Goal: Navigation & Orientation: Find specific page/section

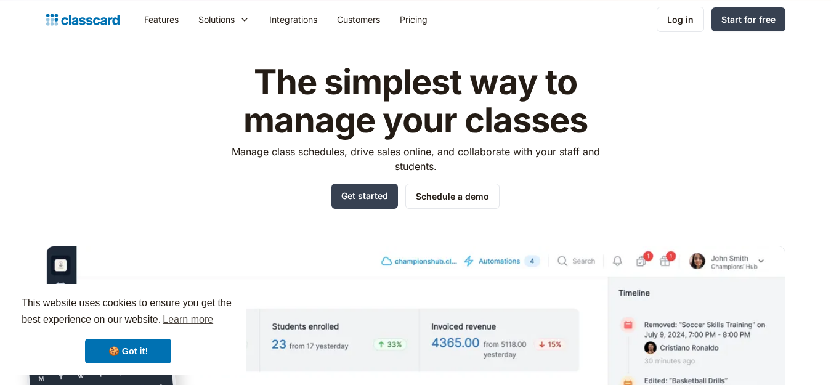
scroll to position [39, 0]
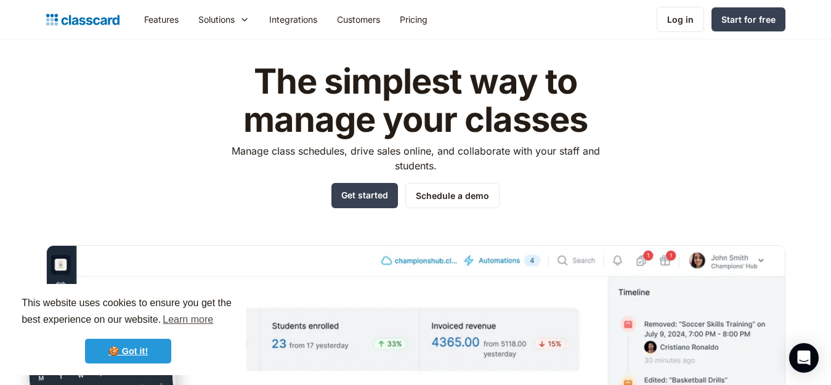
click at [140, 344] on link "🍪 Got it!" at bounding box center [128, 351] width 86 height 25
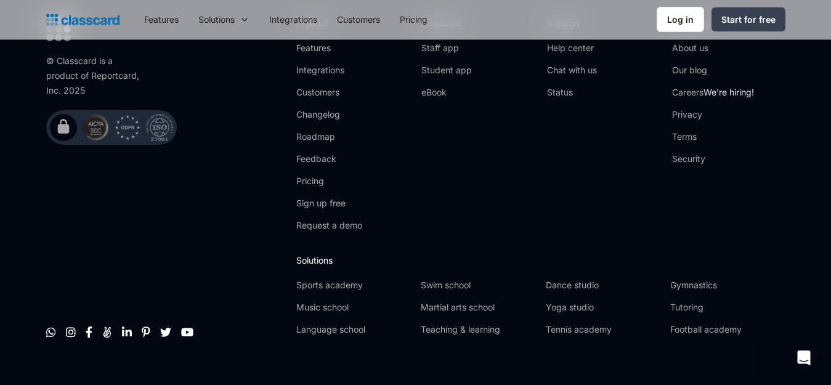
scroll to position [4023, 0]
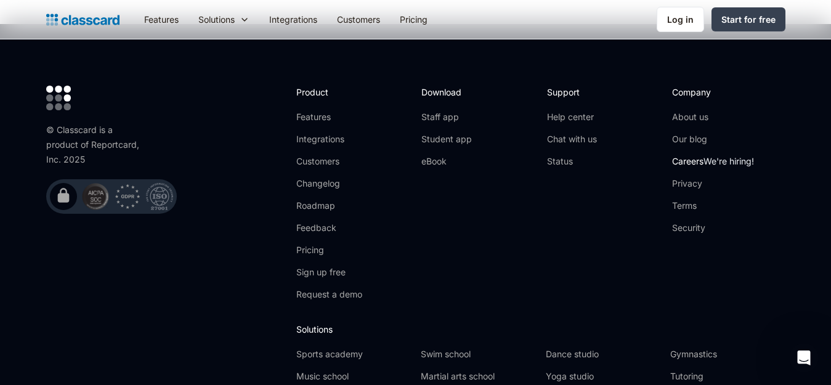
click at [722, 156] on span "We're hiring!" at bounding box center [728, 161] width 50 height 10
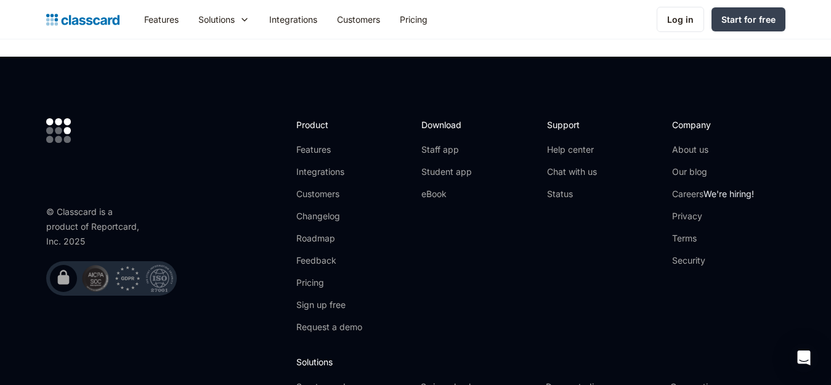
scroll to position [4220, 0]
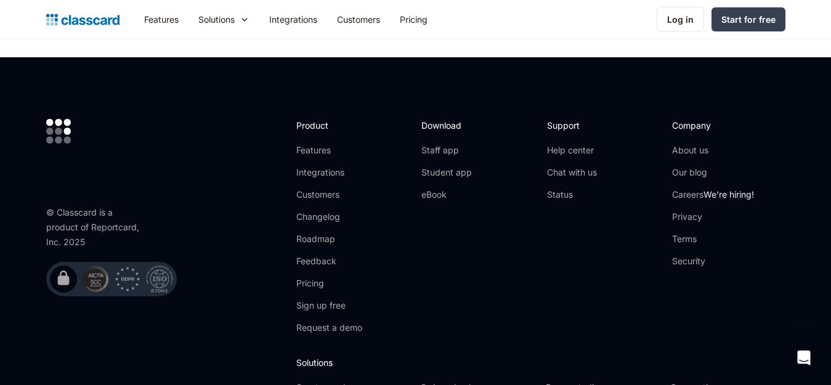
drag, startPoint x: 490, startPoint y: 176, endPoint x: 634, endPoint y: 144, distance: 147.0
click at [634, 144] on div "Support Help center Chat with us Status" at bounding box center [603, 231] width 113 height 225
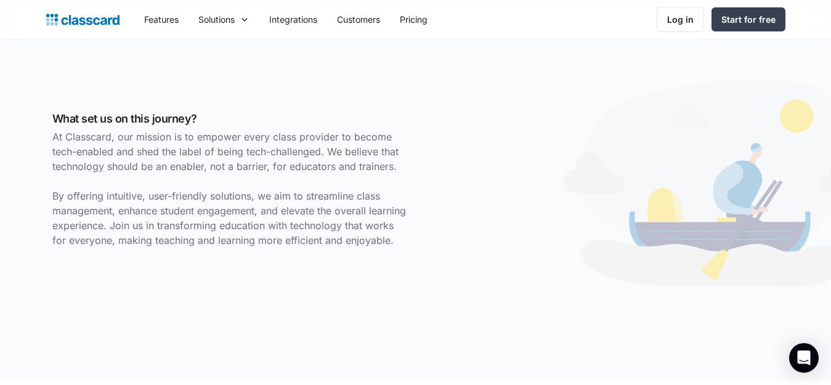
scroll to position [0, 0]
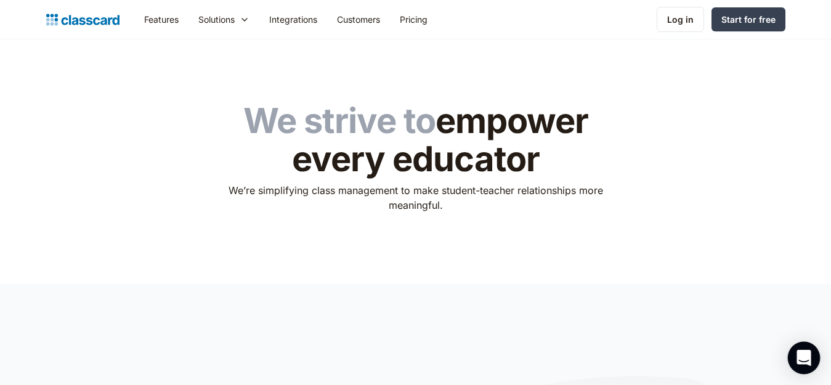
click at [801, 355] on icon "Open Intercom Messenger" at bounding box center [803, 358] width 14 height 16
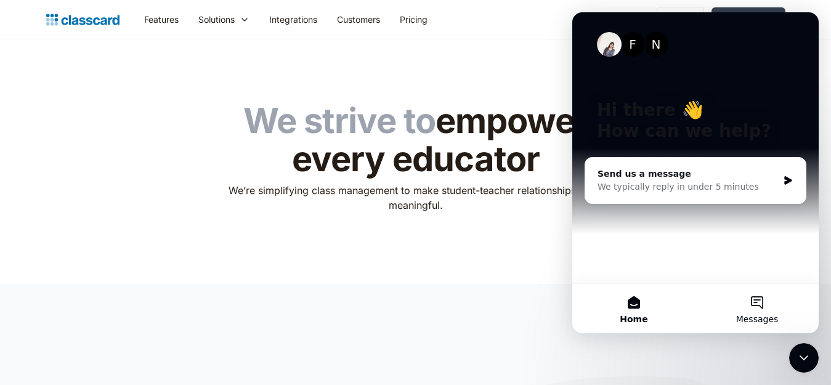
click at [754, 304] on button "Messages" at bounding box center [756, 308] width 123 height 49
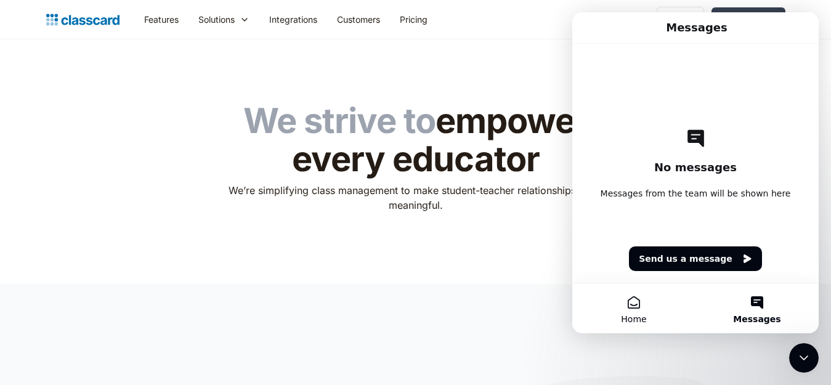
click at [634, 305] on button "Home" at bounding box center [633, 308] width 123 height 49
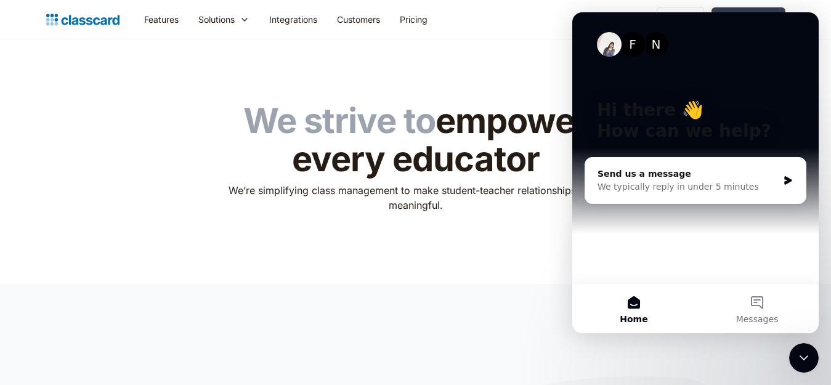
click at [657, 44] on div "N" at bounding box center [656, 44] width 25 height 25
click at [809, 360] on icon "Close Intercom Messenger" at bounding box center [803, 357] width 15 height 15
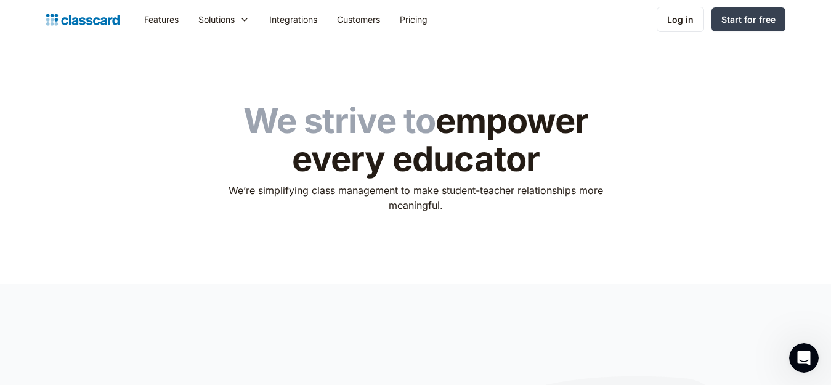
click at [655, 266] on header "We strive to empower every educator We’re simplifying class management to make …" at bounding box center [415, 161] width 831 height 244
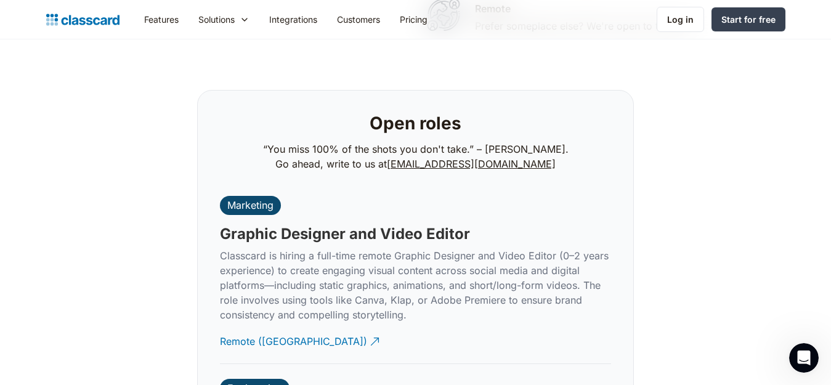
scroll to position [2644, 0]
click at [487, 157] on link "[EMAIL_ADDRESS][DOMAIN_NAME]" at bounding box center [471, 163] width 169 height 12
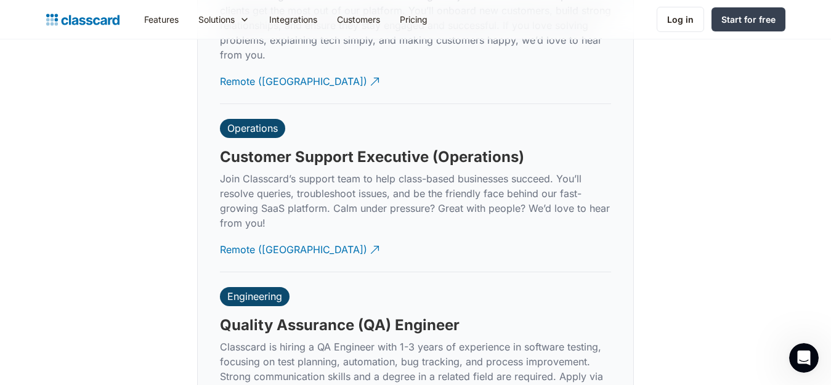
scroll to position [3561, 0]
click at [233, 239] on div "Remote ([GEOGRAPHIC_DATA])" at bounding box center [293, 244] width 147 height 24
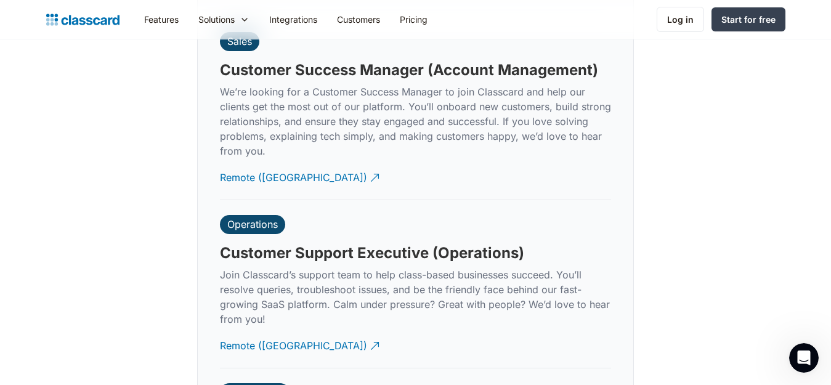
scroll to position [3463, 0]
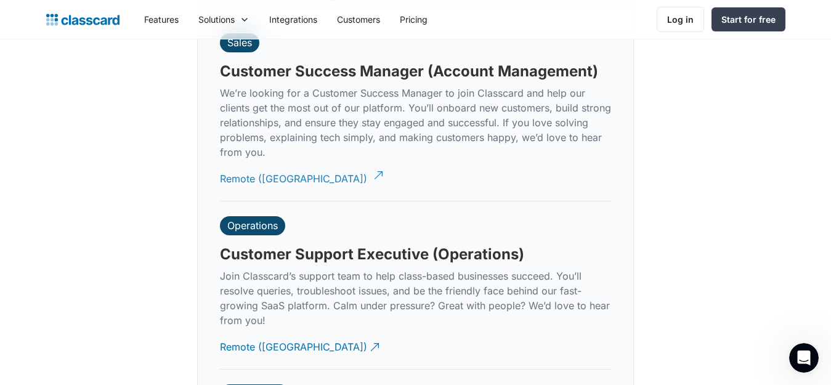
click at [261, 164] on div "Remote ([GEOGRAPHIC_DATA])" at bounding box center [293, 174] width 147 height 24
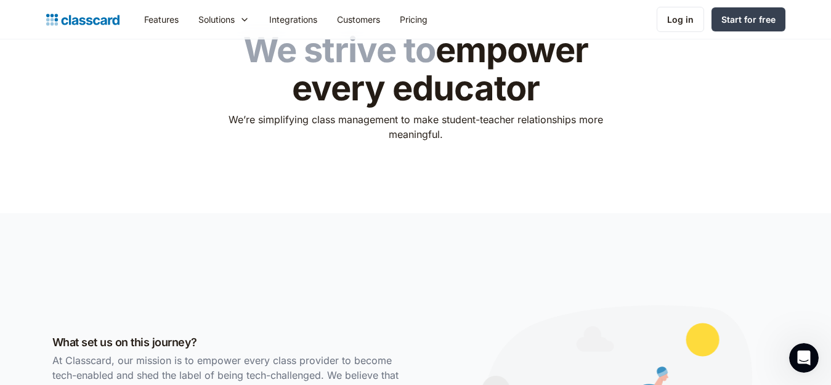
scroll to position [0, 0]
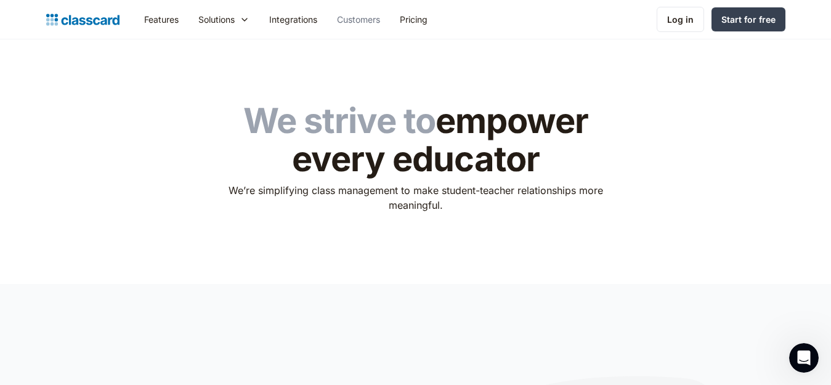
click at [369, 17] on link "Customers" at bounding box center [358, 20] width 63 height 28
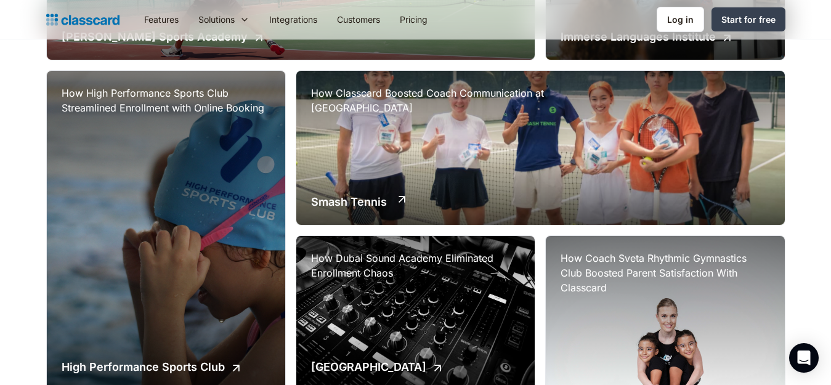
scroll to position [429, 0]
